Goal: Transaction & Acquisition: Purchase product/service

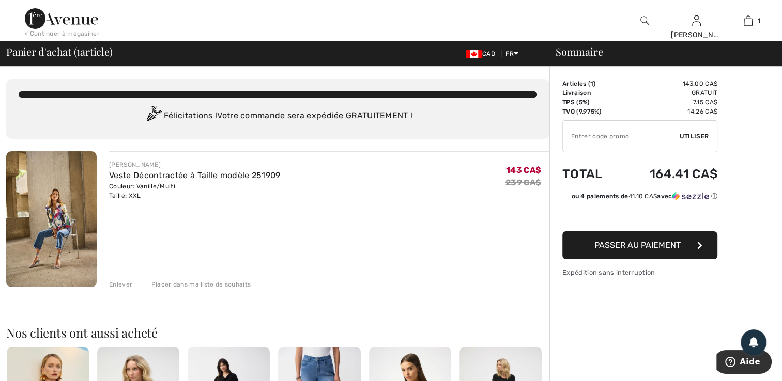
click at [114, 285] on div "Enlever" at bounding box center [120, 284] width 23 height 9
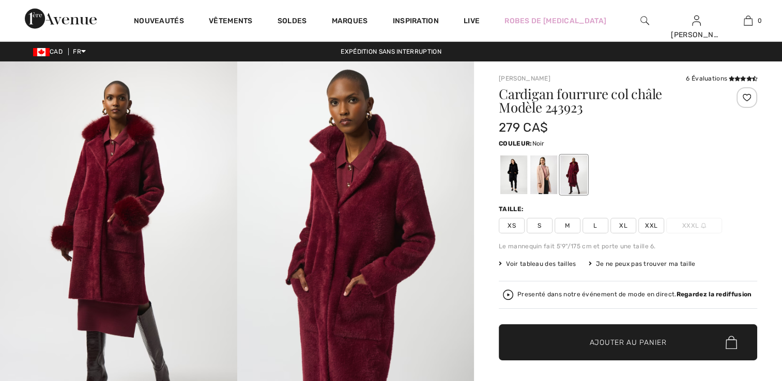
drag, startPoint x: 0, startPoint y: 0, endPoint x: 521, endPoint y: 177, distance: 550.2
click at [521, 177] on div at bounding box center [513, 175] width 27 height 39
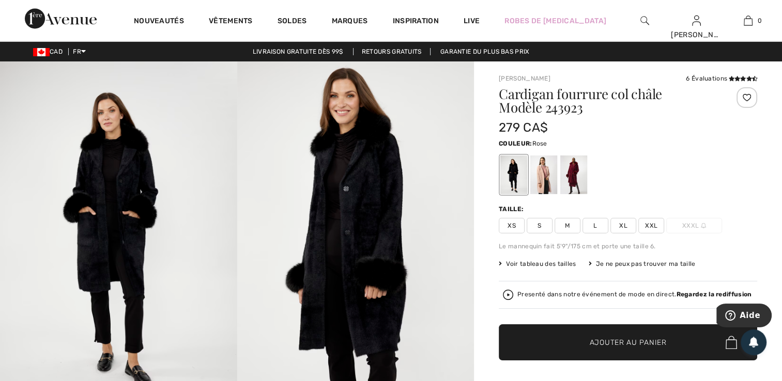
click at [540, 173] on div at bounding box center [543, 175] width 27 height 39
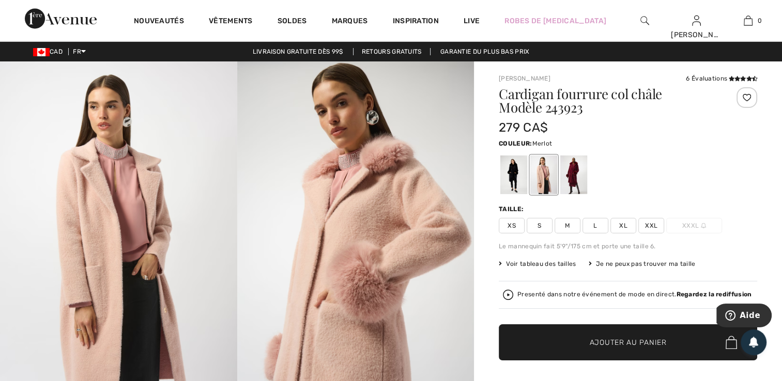
click at [579, 180] on div at bounding box center [573, 175] width 27 height 39
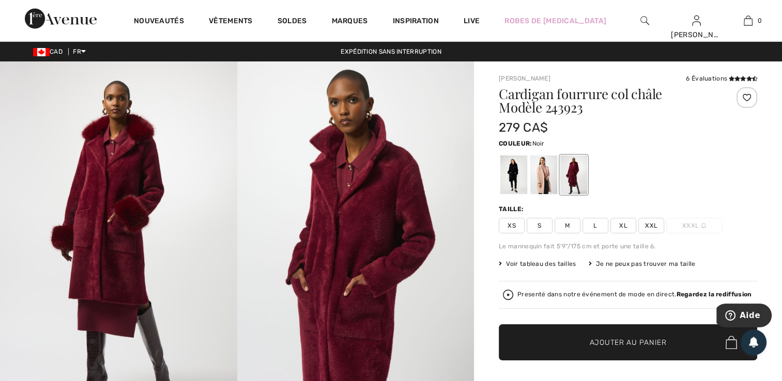
click at [518, 173] on div at bounding box center [513, 175] width 27 height 39
